Goal: Task Accomplishment & Management: Use online tool/utility

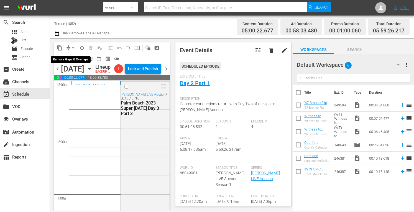
click at [73, 46] on span "arrow_drop_down" at bounding box center [73, 48] width 6 height 6
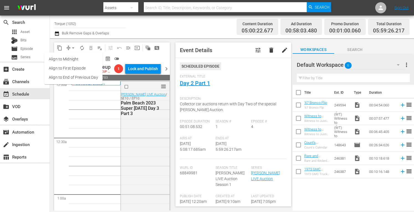
click at [70, 62] on li "Align to Midnight" at bounding box center [73, 59] width 58 height 9
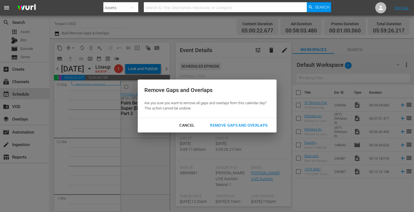
click at [230, 124] on div "Remove Gaps and Overlaps" at bounding box center [238, 125] width 66 height 7
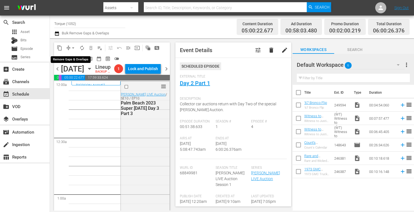
click at [73, 47] on span "arrow_drop_down" at bounding box center [73, 48] width 6 height 6
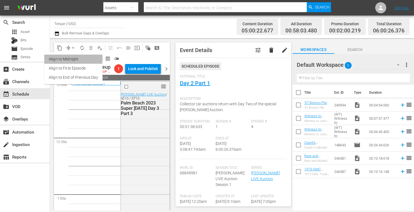
click at [69, 59] on li "Align to Midnight" at bounding box center [73, 59] width 58 height 9
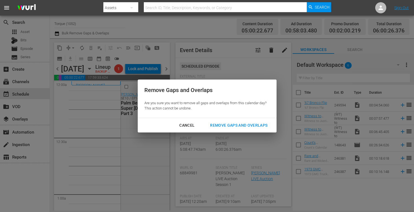
click at [220, 126] on div "Remove Gaps and Overlaps" at bounding box center [238, 125] width 66 height 7
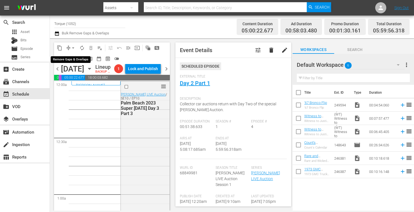
click at [73, 47] on span "arrow_drop_down" at bounding box center [73, 48] width 6 height 6
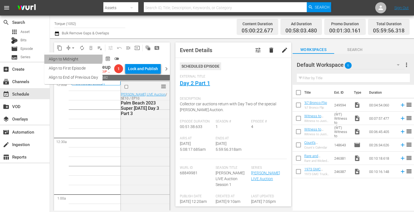
click at [72, 56] on li "Align to Midnight" at bounding box center [73, 59] width 58 height 9
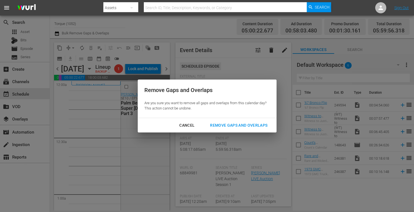
click at [216, 123] on div "Remove Gaps and Overlaps" at bounding box center [238, 125] width 66 height 7
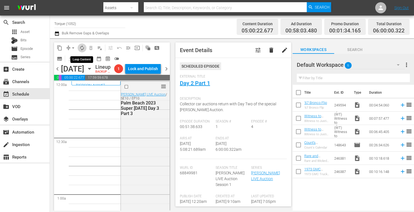
click at [82, 46] on span "autorenew_outlined" at bounding box center [82, 48] width 6 height 6
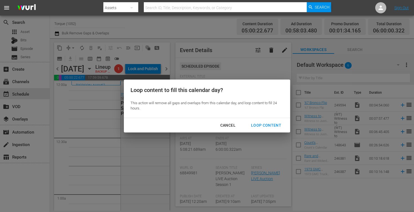
click at [256, 125] on div "Loop Content" at bounding box center [265, 125] width 39 height 7
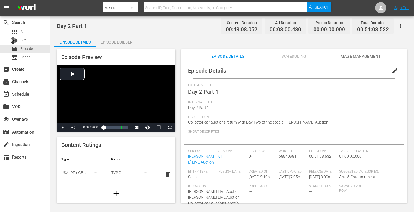
click at [118, 40] on div "Episode Builder" at bounding box center [117, 41] width 42 height 13
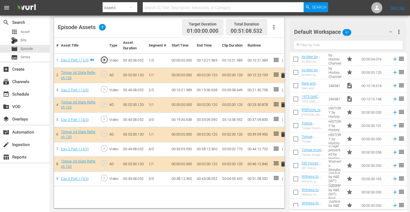
scroll to position [373, 0]
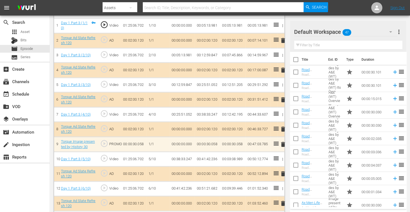
scroll to position [363, 0]
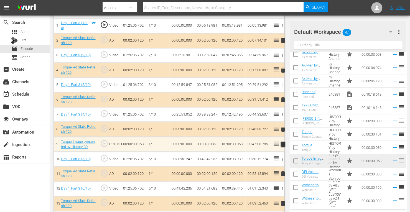
click at [281, 143] on span "delete" at bounding box center [282, 144] width 7 height 7
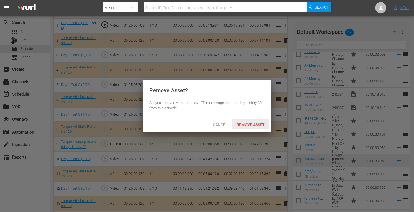
click at [253, 123] on span "Remove Asset" at bounding box center [250, 124] width 37 height 4
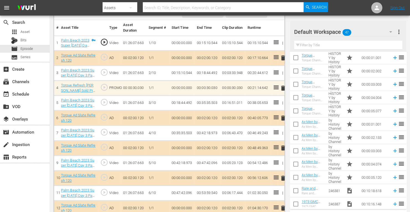
scroll to position [266, 0]
